Goal: Information Seeking & Learning: Check status

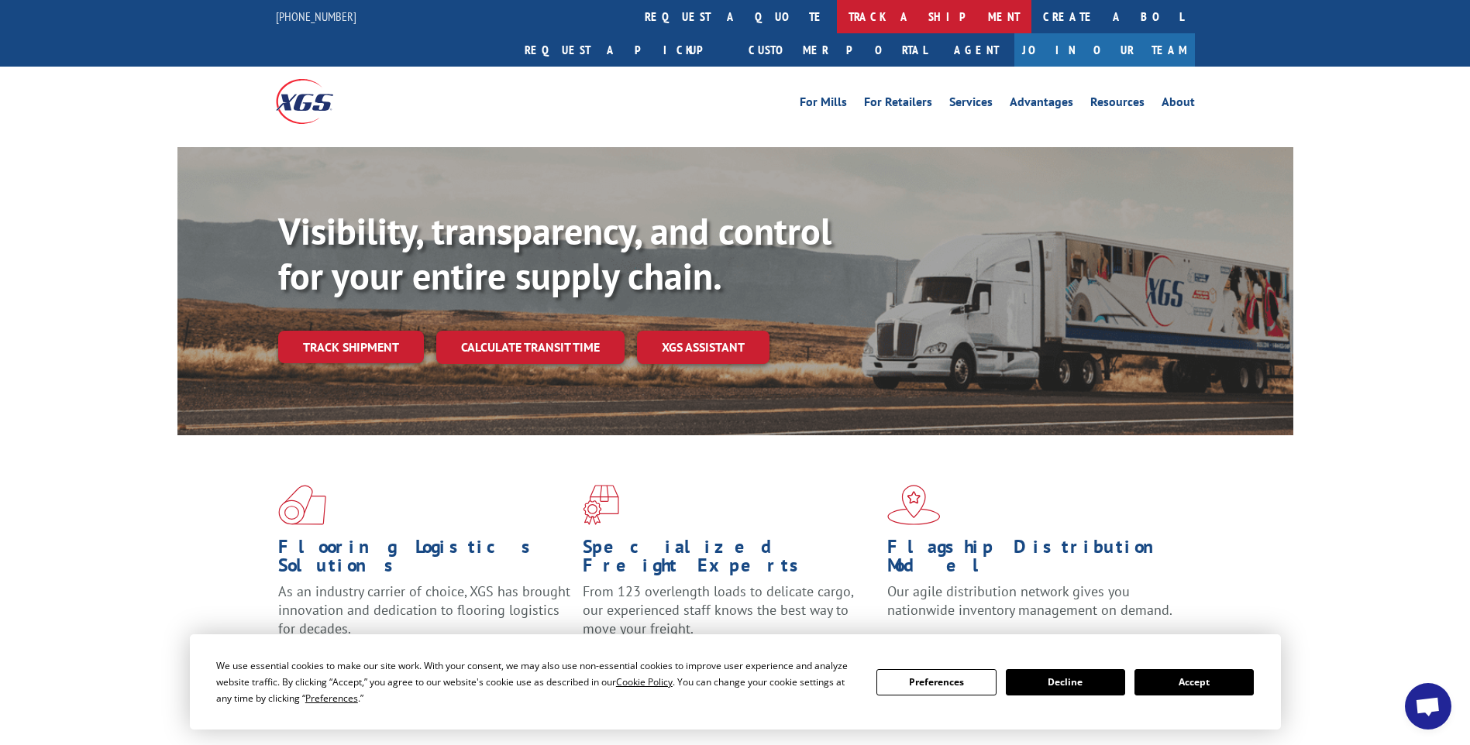
click at [837, 20] on link "track a shipment" at bounding box center [934, 16] width 194 height 33
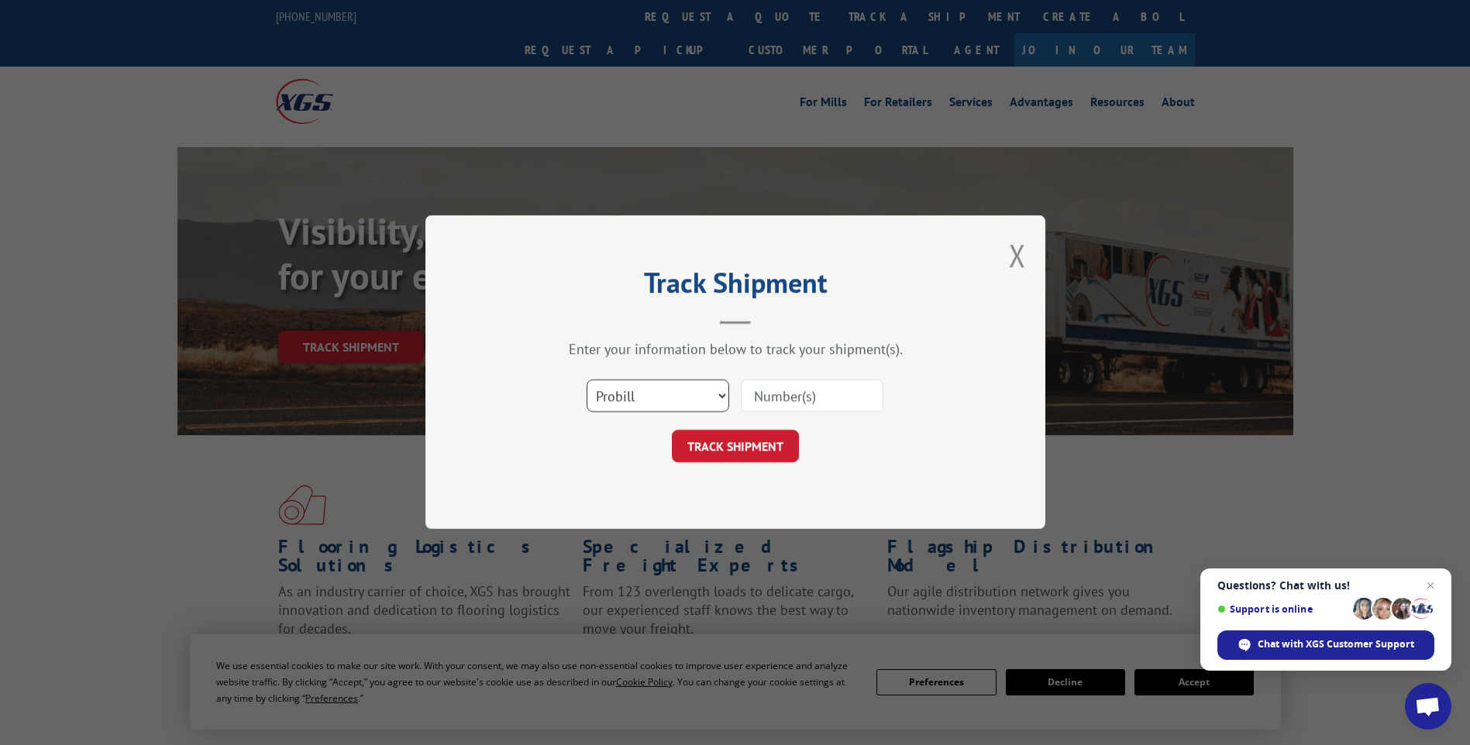
click at [719, 394] on select "Select category... Probill BOL PO" at bounding box center [657, 396] width 143 height 33
select select "bol"
click at [586, 380] on select "Select category... Probill BOL PO" at bounding box center [657, 396] width 143 height 33
click at [786, 398] on input at bounding box center [812, 396] width 143 height 33
type input "2402050"
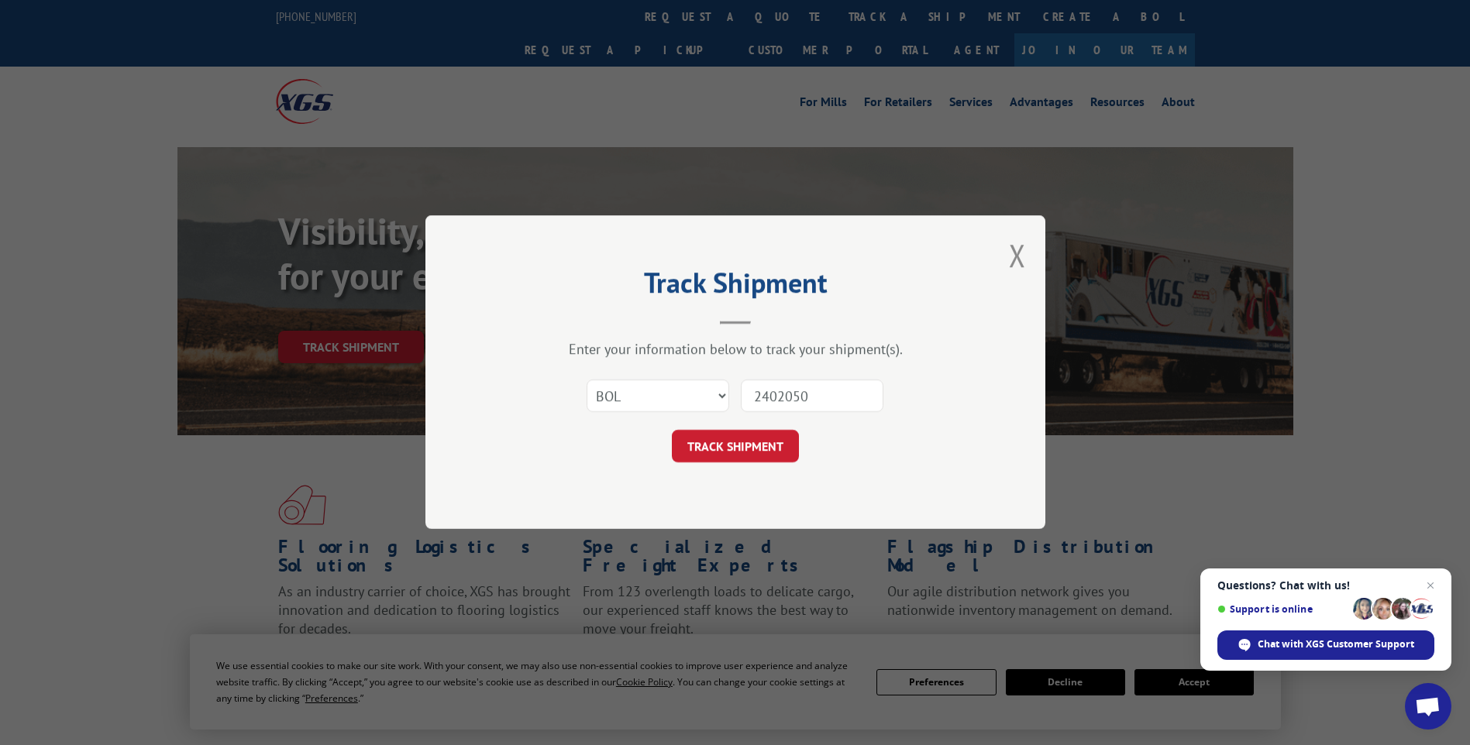
click at [753, 444] on button "TRACK SHIPMENT" at bounding box center [735, 447] width 127 height 33
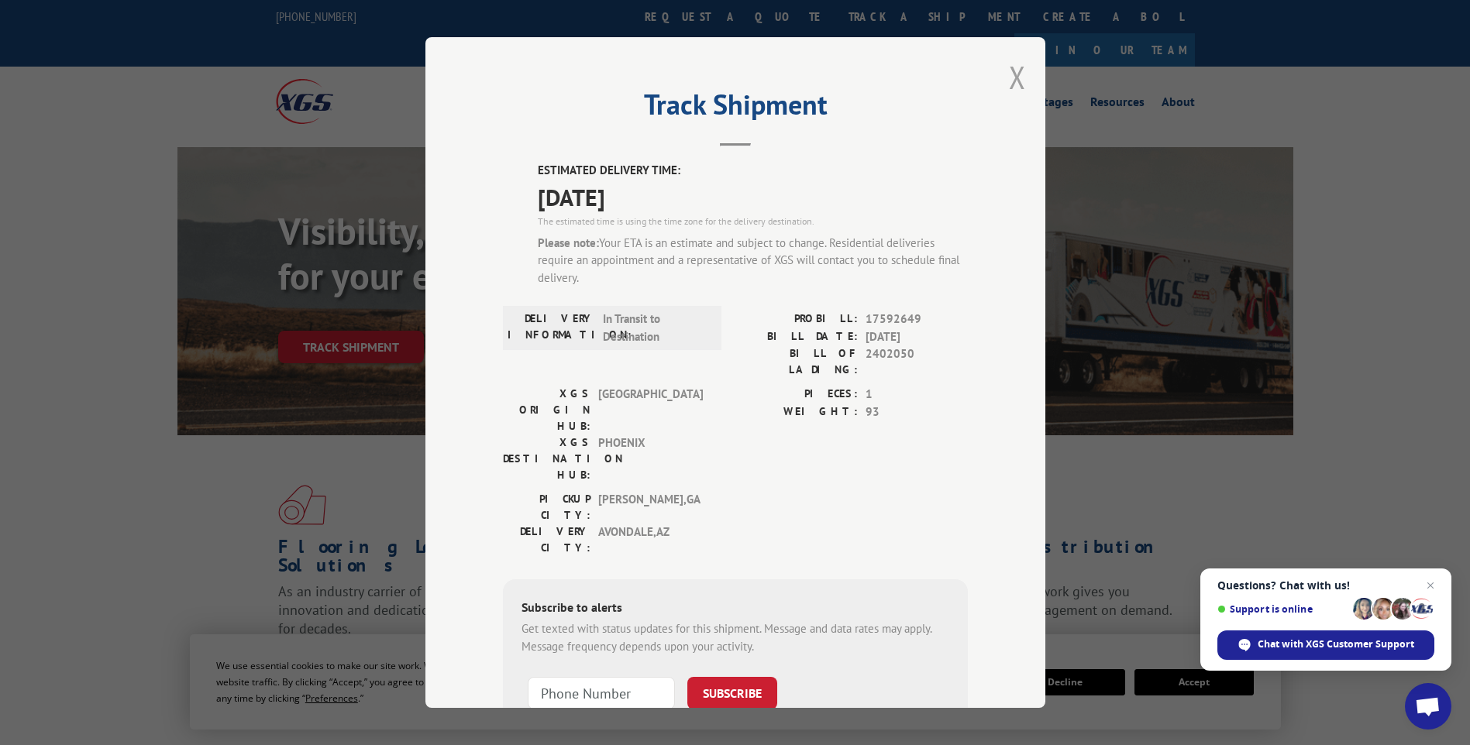
click at [1009, 74] on button "Close modal" at bounding box center [1017, 77] width 17 height 41
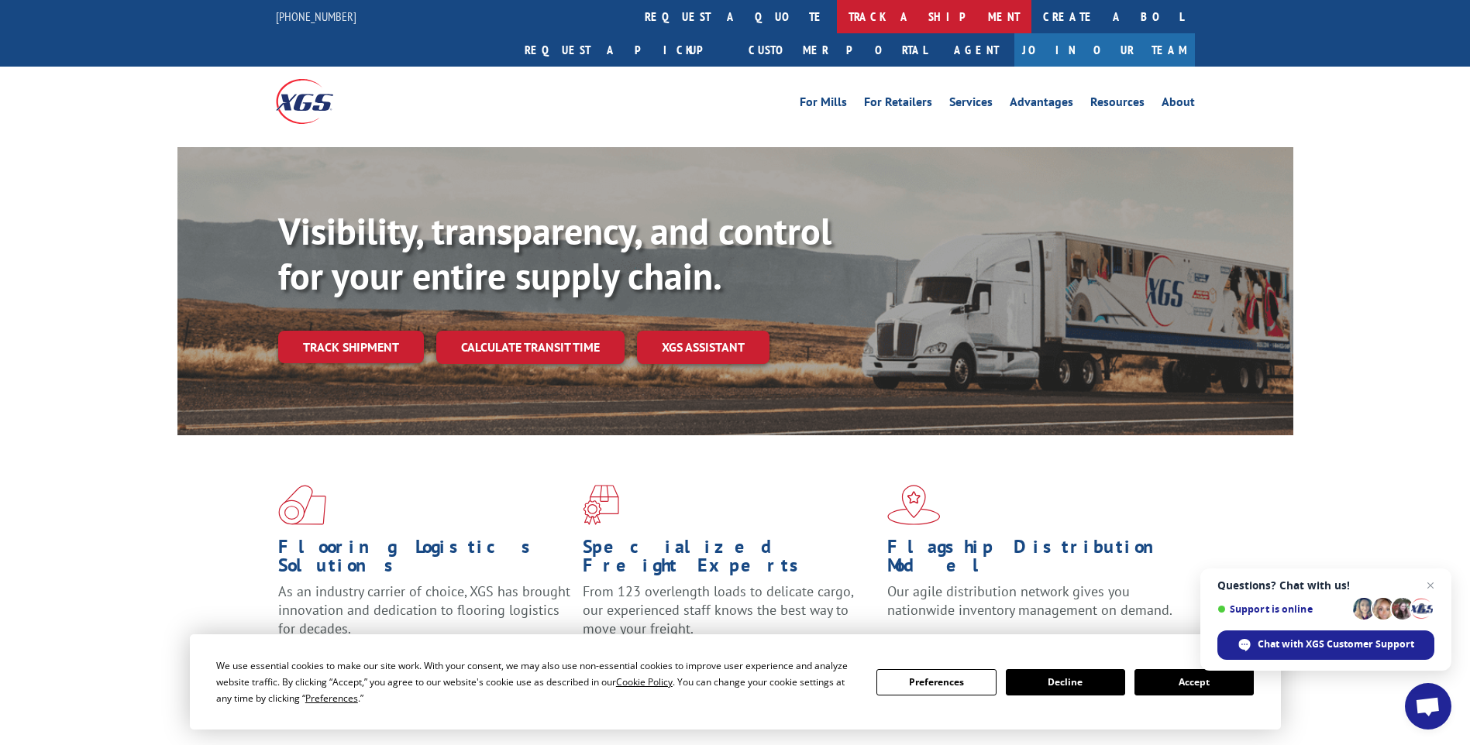
click at [837, 18] on link "track a shipment" at bounding box center [934, 16] width 194 height 33
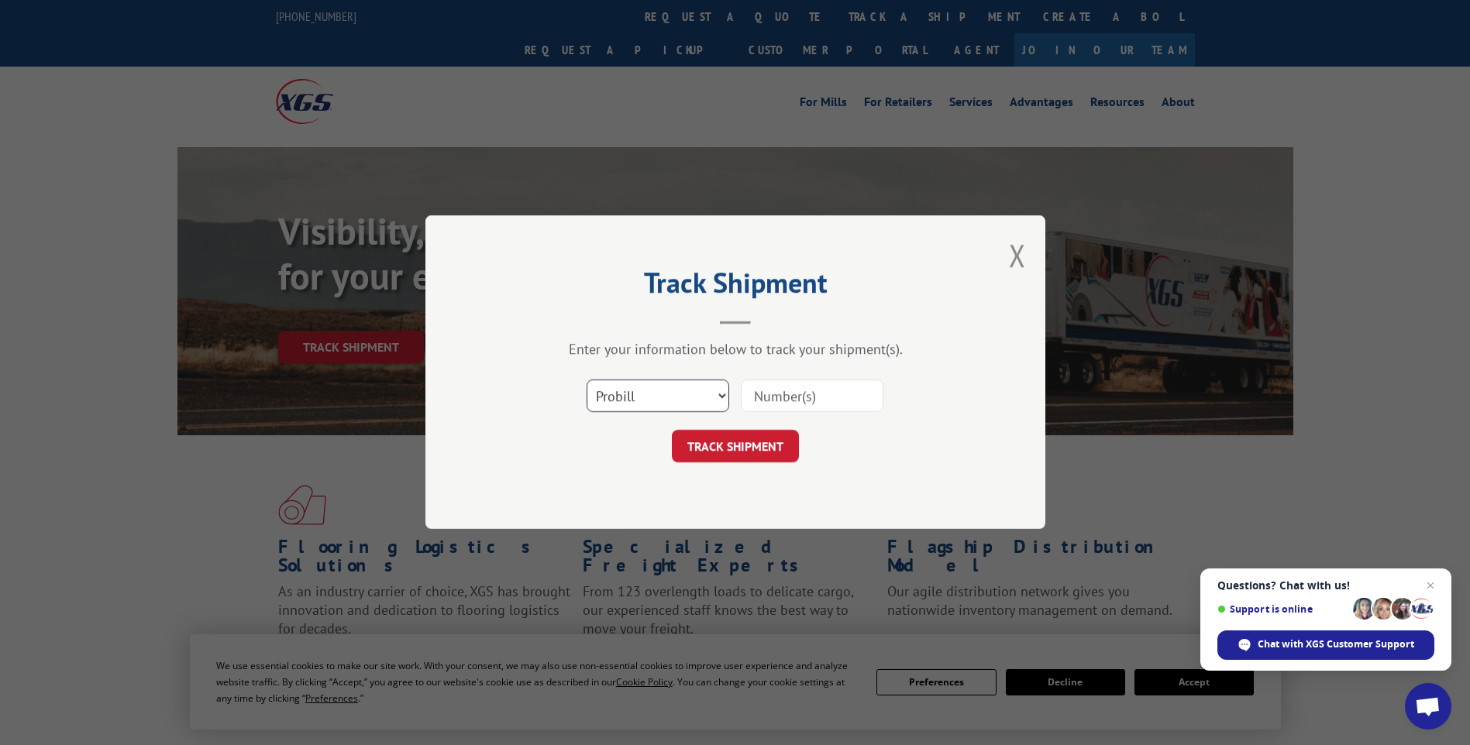
click at [721, 395] on select "Select category... Probill BOL PO" at bounding box center [657, 396] width 143 height 33
select select "bol"
click at [586, 380] on select "Select category... Probill BOL PO" at bounding box center [657, 396] width 143 height 33
click at [770, 389] on input at bounding box center [812, 396] width 143 height 33
type input "2842050"
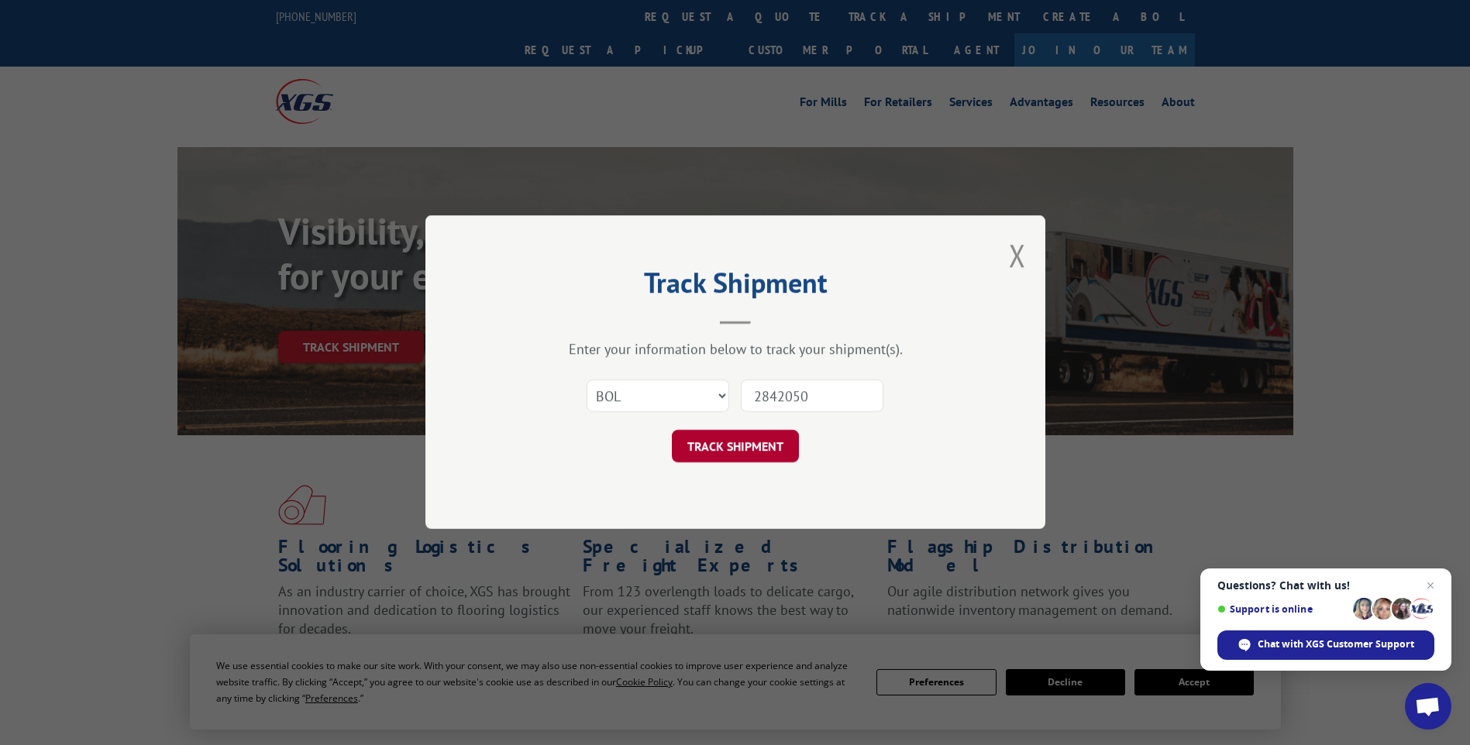
click at [725, 444] on button "TRACK SHIPMENT" at bounding box center [735, 447] width 127 height 33
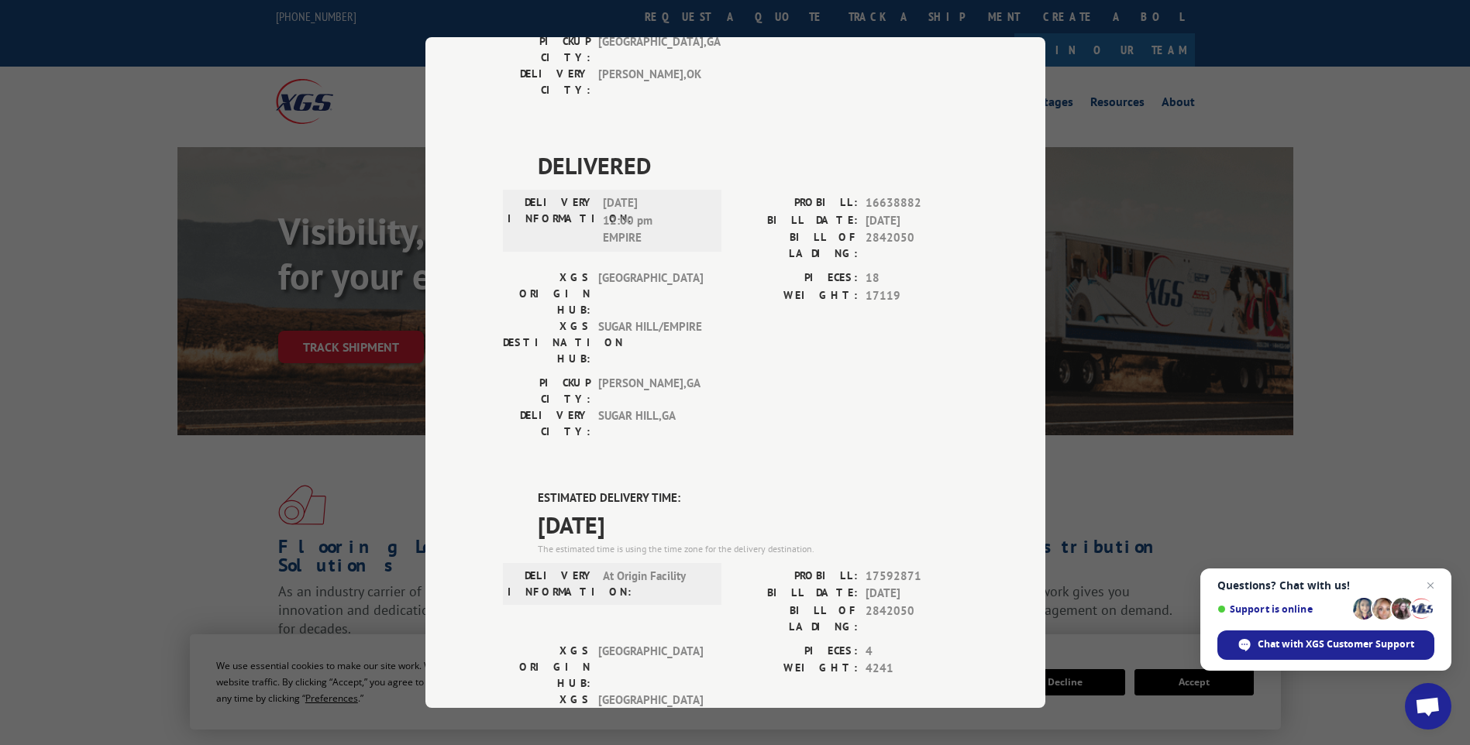
scroll to position [775, 0]
